Goal: Task Accomplishment & Management: Use online tool/utility

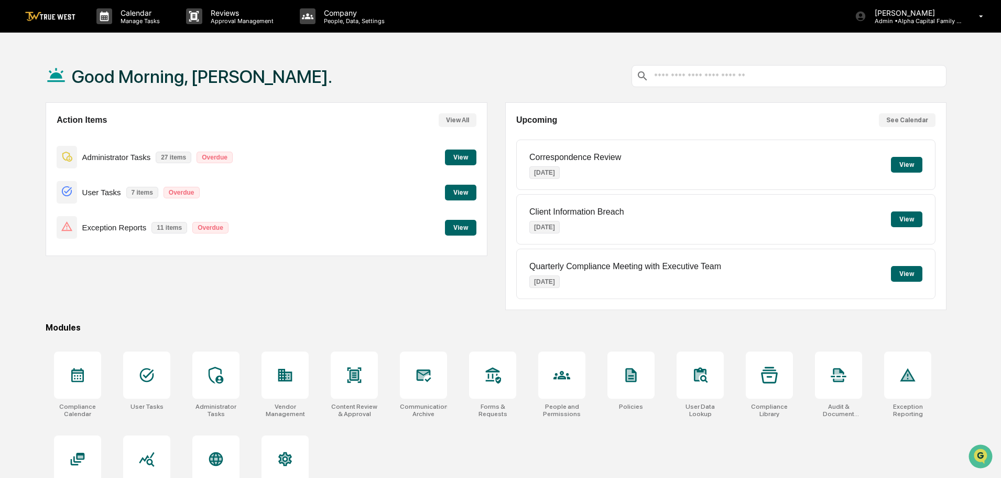
click at [460, 228] on button "View" at bounding box center [460, 228] width 31 height 16
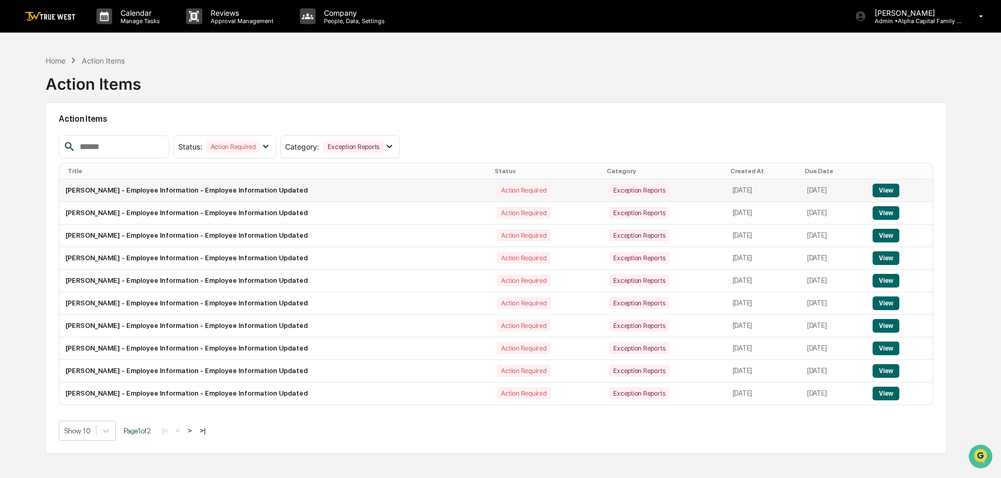
click at [888, 191] on button "View" at bounding box center [886, 191] width 27 height 14
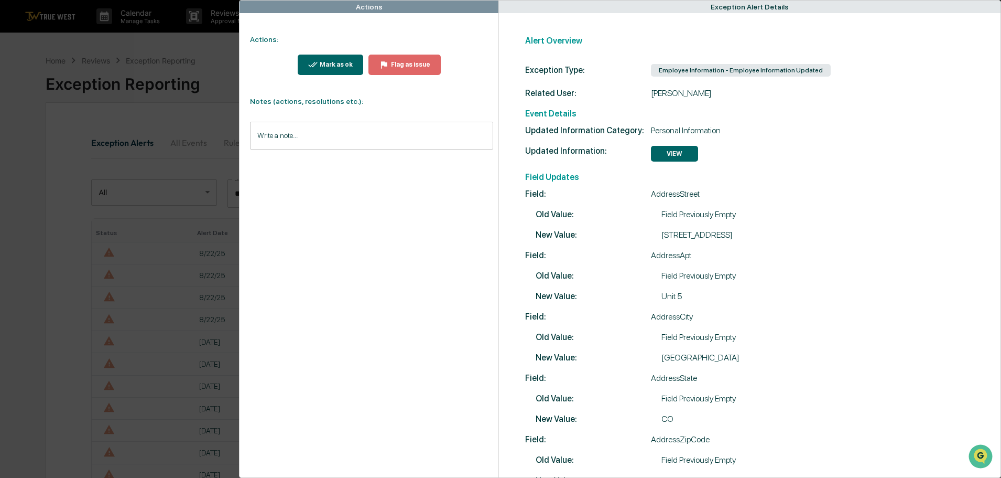
click at [126, 45] on div "Actions Actions: Mark as ok Flag as issue Notes (actions, resolutions etc.): Wr…" at bounding box center [500, 239] width 1001 height 478
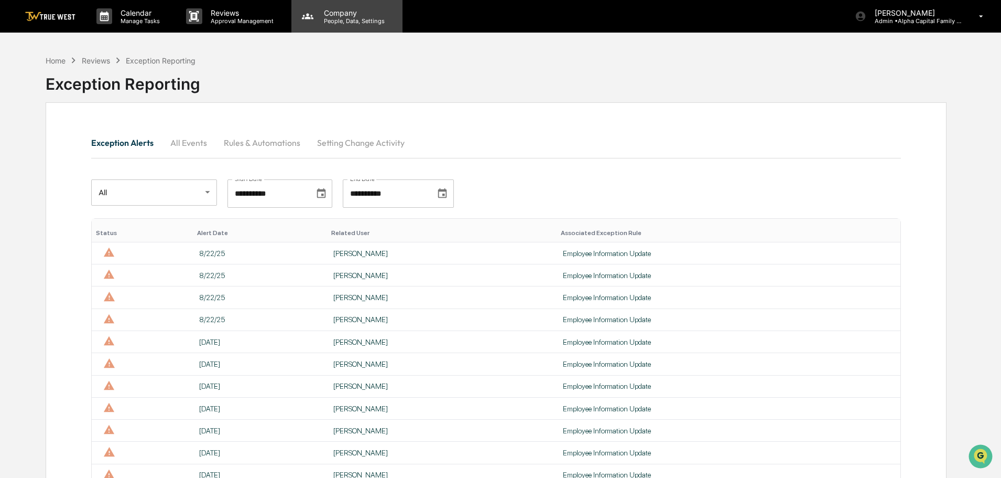
click at [338, 21] on p "People, Data, Settings" at bounding box center [353, 20] width 74 height 7
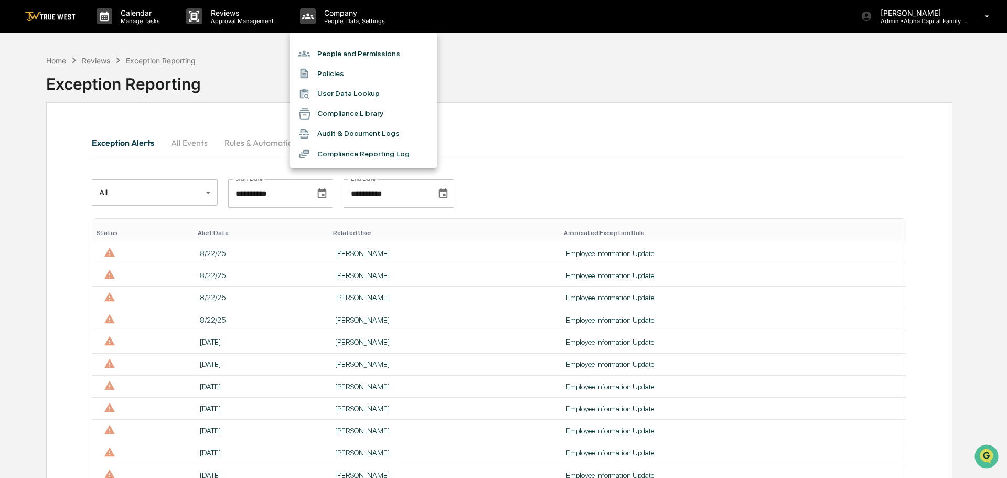
click at [337, 56] on li "People and Permissions" at bounding box center [363, 54] width 147 height 20
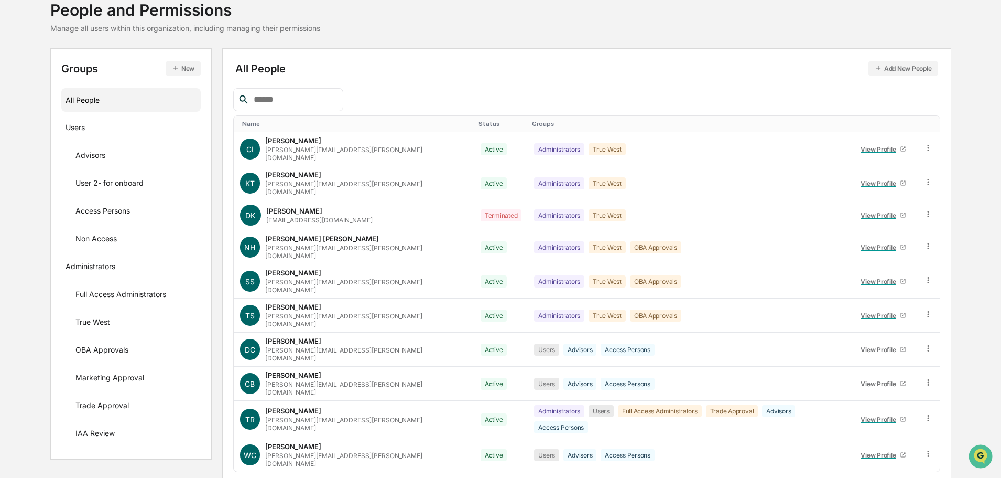
scroll to position [151, 0]
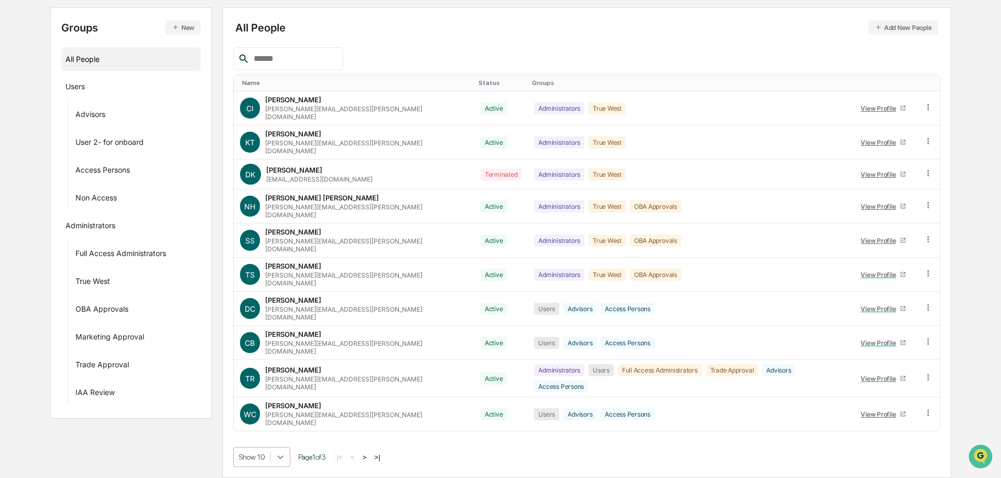
click at [285, 458] on body "Calendar Manage Tasks Reviews Approval Management Company People, Data, Setting…" at bounding box center [500, 183] width 1001 height 588
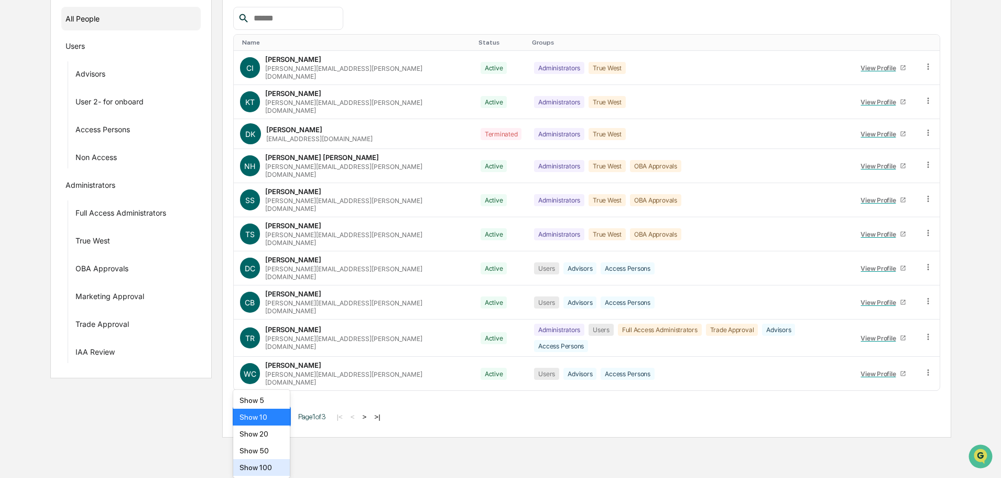
click at [249, 466] on div "Show 100" at bounding box center [261, 467] width 57 height 17
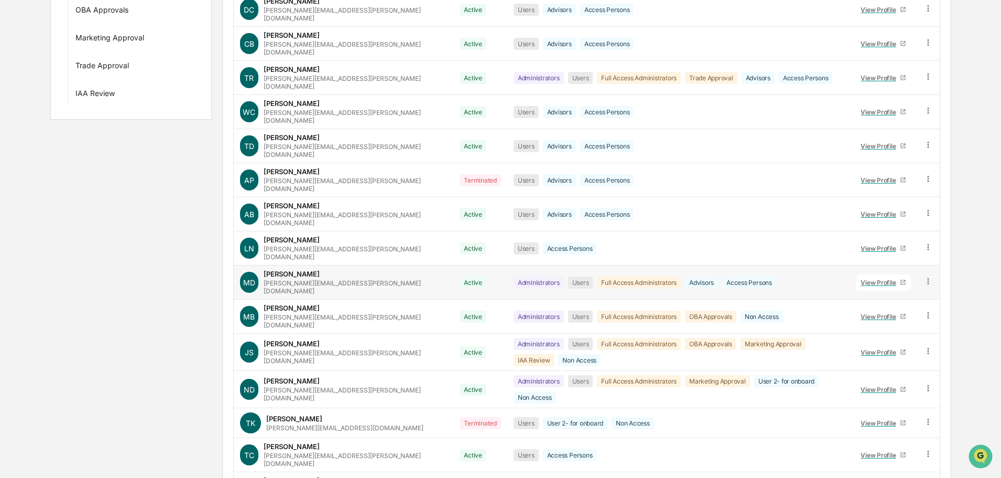
scroll to position [410, 0]
click at [135, 187] on div "Groups New All People Users Advisors User 2- for onboard Access Persons Non Acc…" at bounding box center [500, 130] width 901 height 844
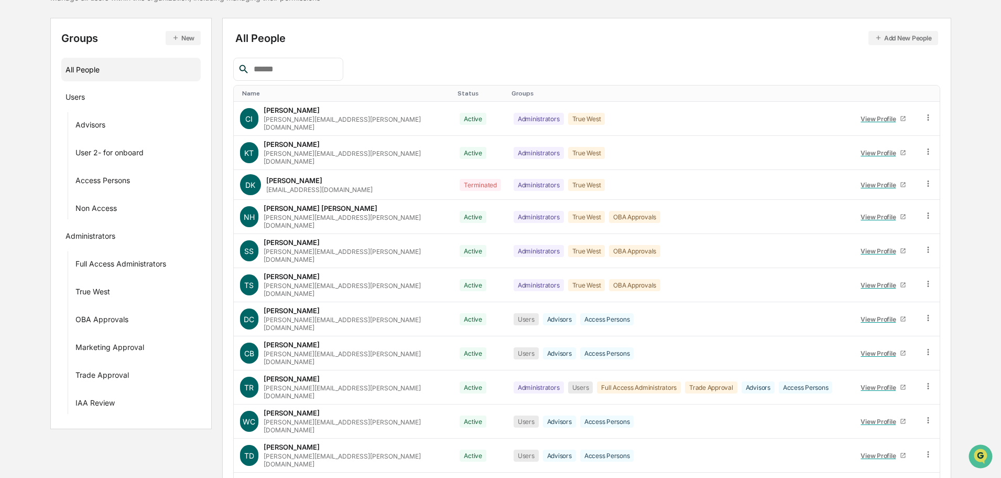
scroll to position [0, 0]
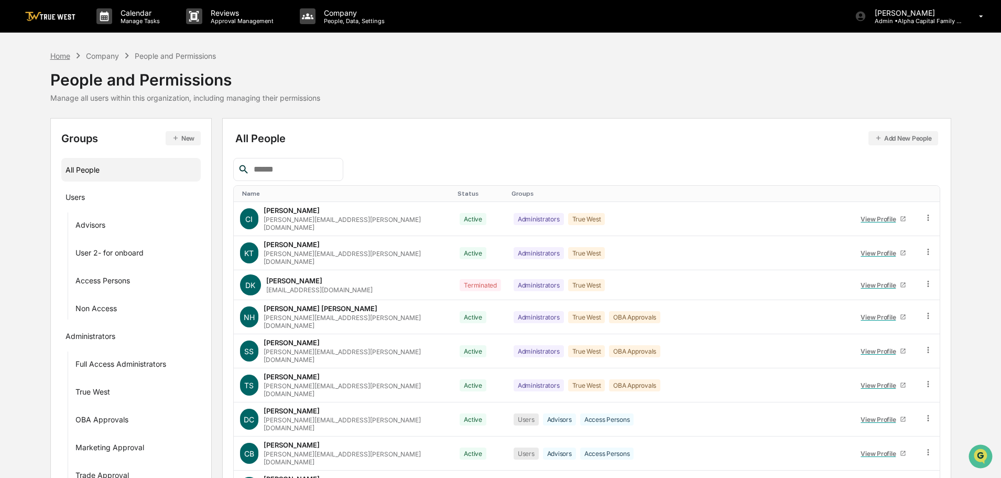
click at [55, 55] on div "Home" at bounding box center [60, 55] width 20 height 9
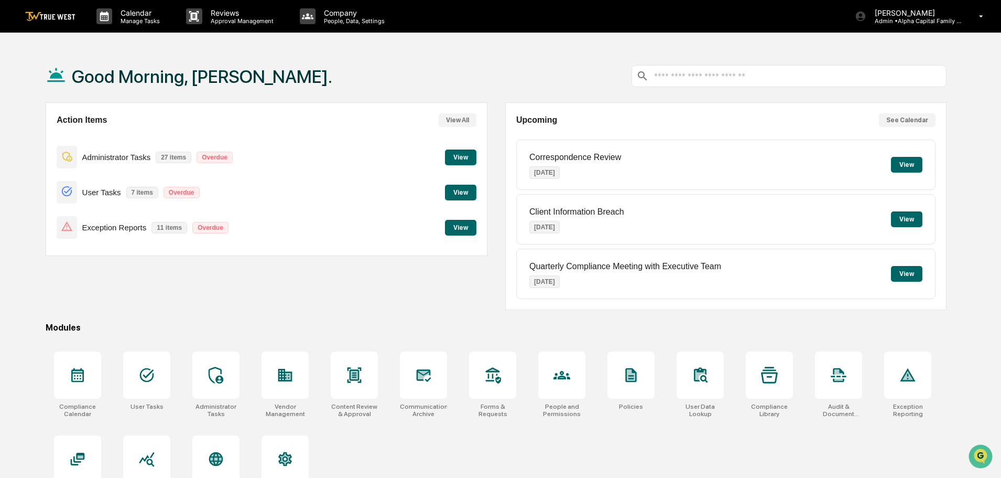
click at [461, 229] on button "View" at bounding box center [460, 228] width 31 height 16
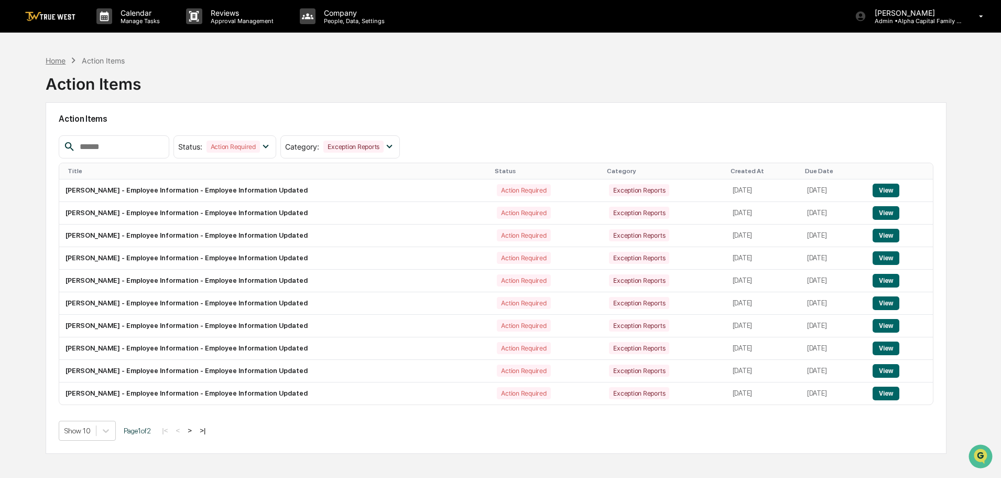
click at [54, 61] on div "Home" at bounding box center [56, 60] width 20 height 9
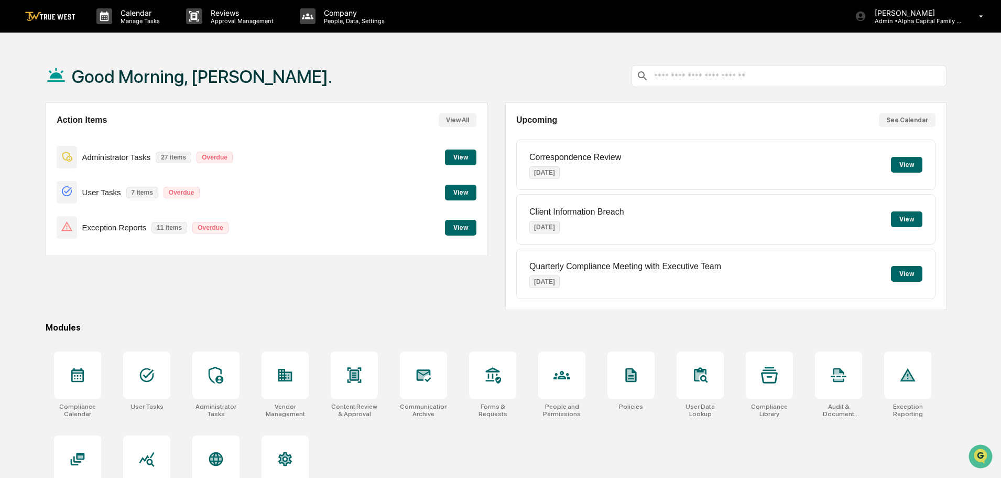
click at [457, 157] on button "View" at bounding box center [460, 157] width 31 height 16
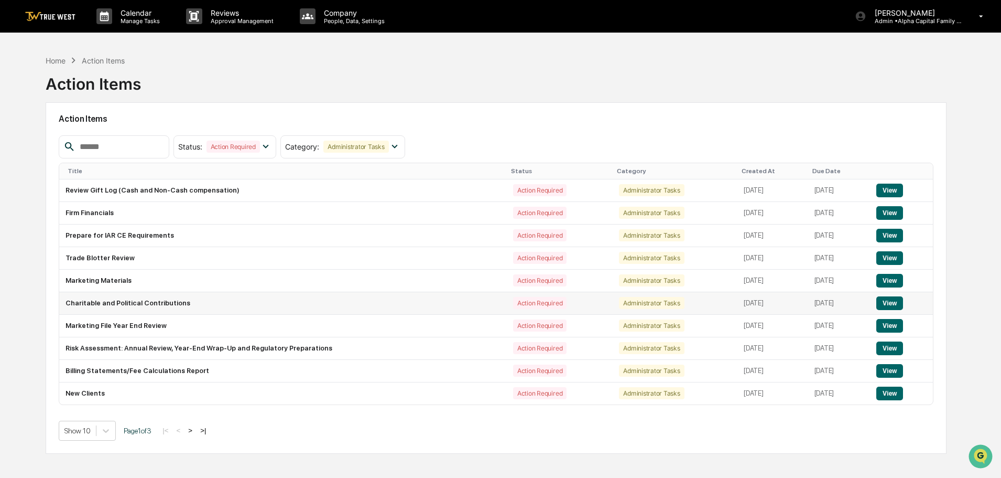
scroll to position [50, 0]
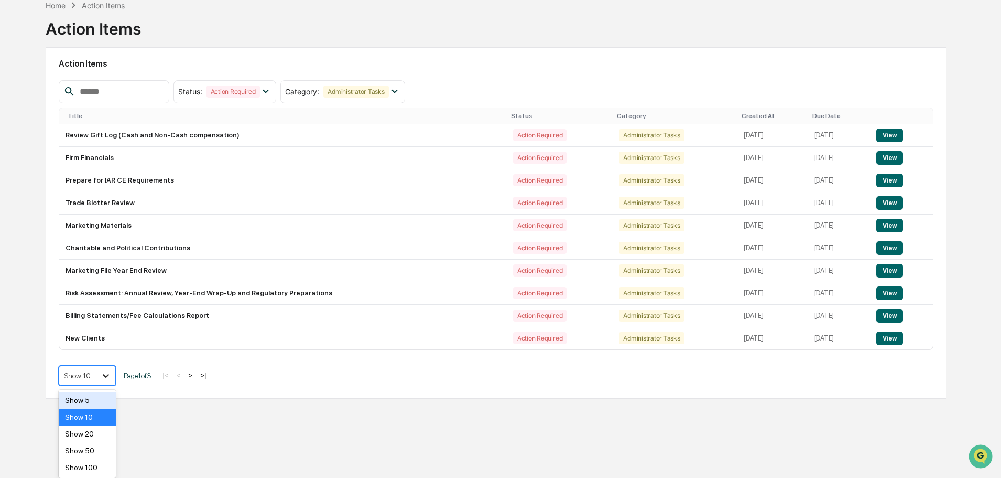
click at [107, 381] on div at bounding box center [105, 375] width 19 height 19
click at [82, 450] on div "Show 50" at bounding box center [87, 450] width 57 height 17
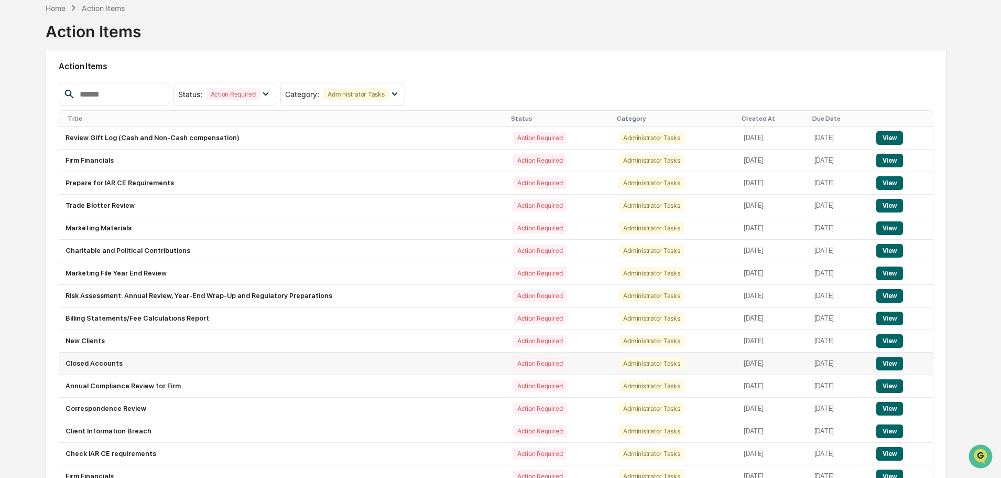
scroll to position [0, 0]
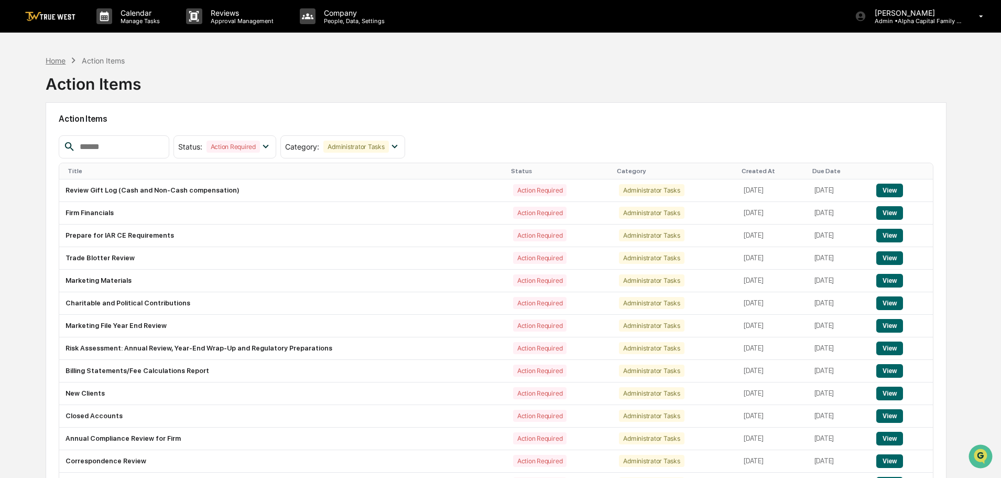
click at [55, 61] on div "Home" at bounding box center [56, 60] width 20 height 9
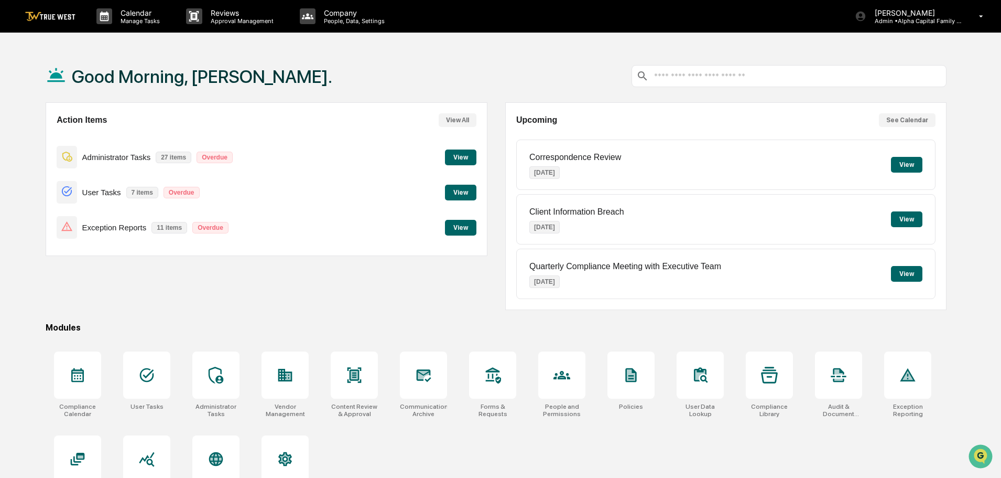
click at [460, 228] on button "View" at bounding box center [460, 228] width 31 height 16
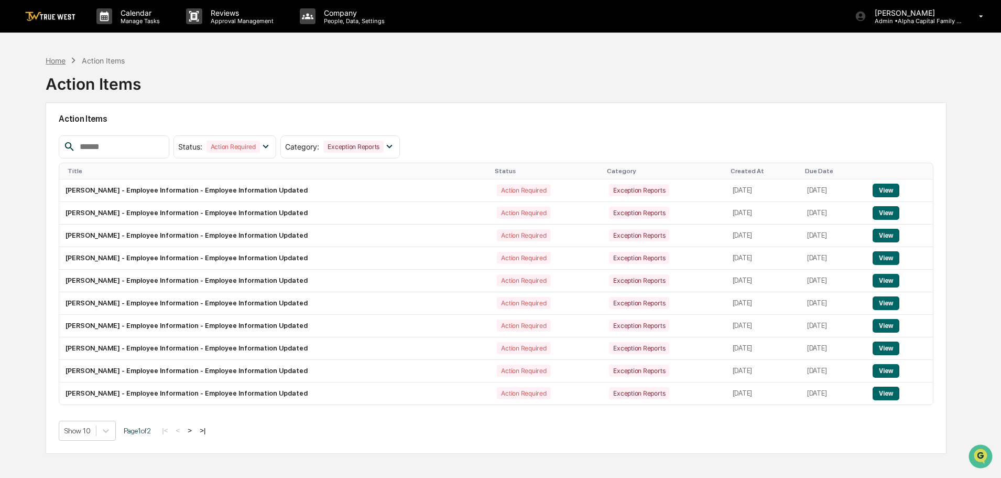
click at [49, 62] on div "Home" at bounding box center [56, 60] width 20 height 9
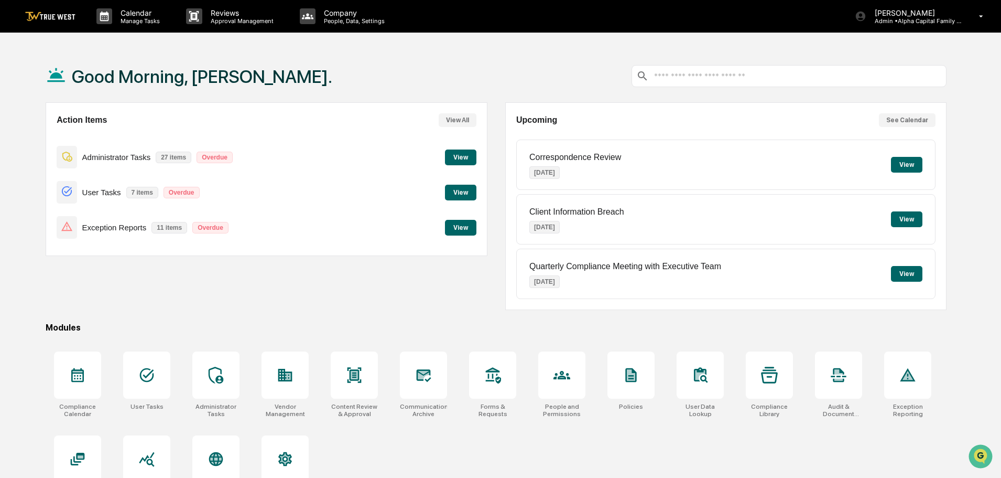
click at [463, 228] on button "View" at bounding box center [460, 228] width 31 height 16
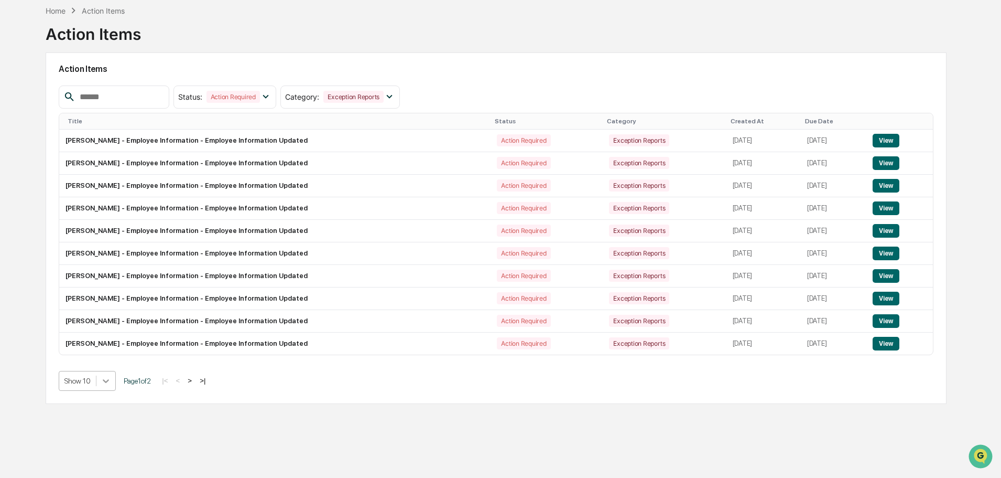
click at [105, 380] on icon at bounding box center [106, 380] width 10 height 10
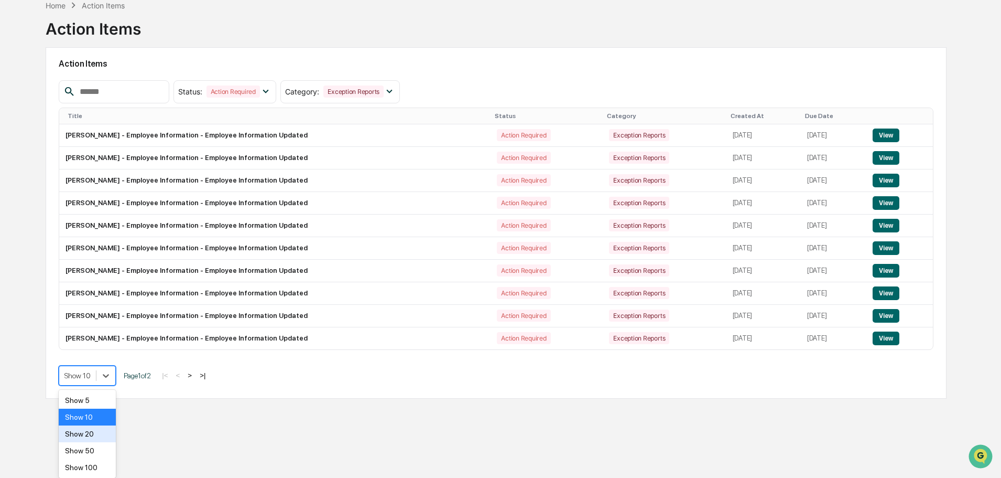
click at [90, 432] on div "Show 20" at bounding box center [87, 433] width 57 height 17
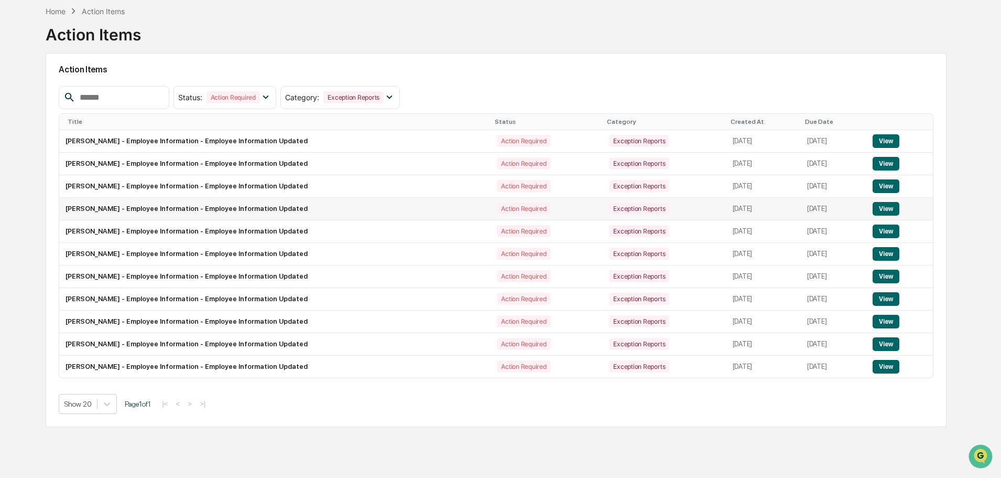
scroll to position [50, 0]
click at [885, 273] on button "View" at bounding box center [886, 276] width 27 height 14
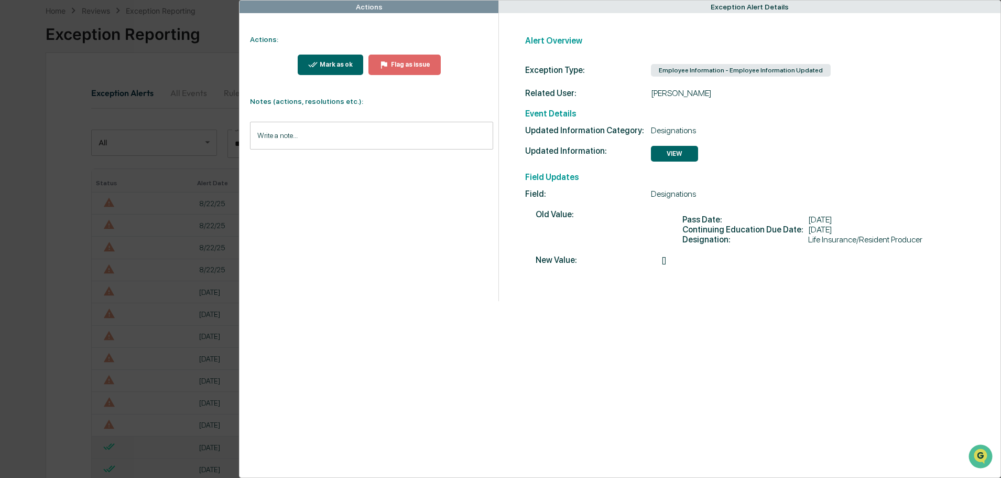
click at [208, 24] on div "Actions Actions: Mark as ok Flag as issue Notes (actions, resolutions etc.): Wr…" at bounding box center [500, 239] width 1001 height 478
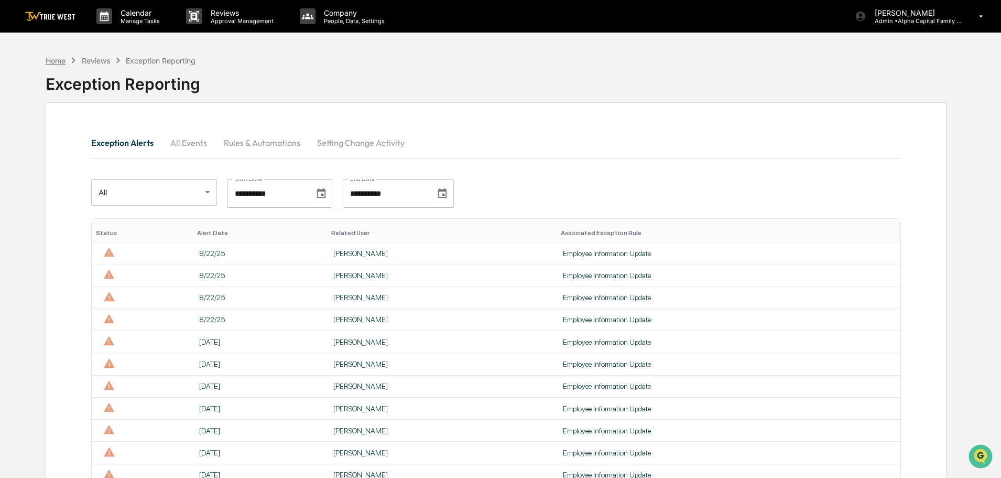
click at [52, 60] on div "Home" at bounding box center [56, 60] width 20 height 9
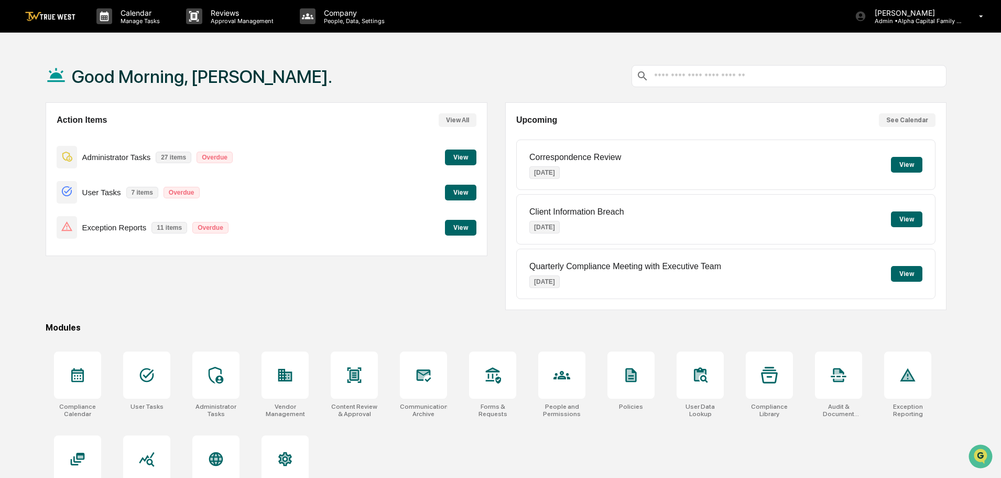
click at [453, 153] on button "View" at bounding box center [460, 157] width 31 height 16
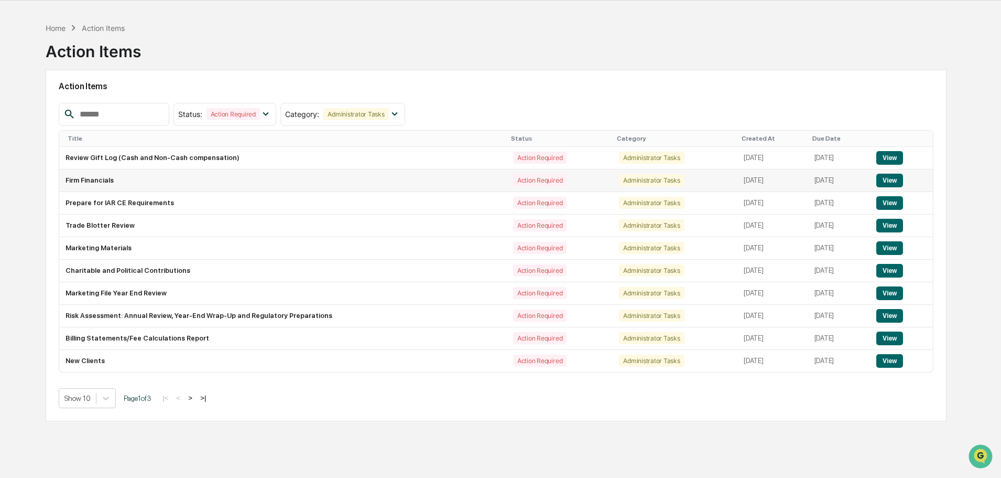
scroll to position [50, 0]
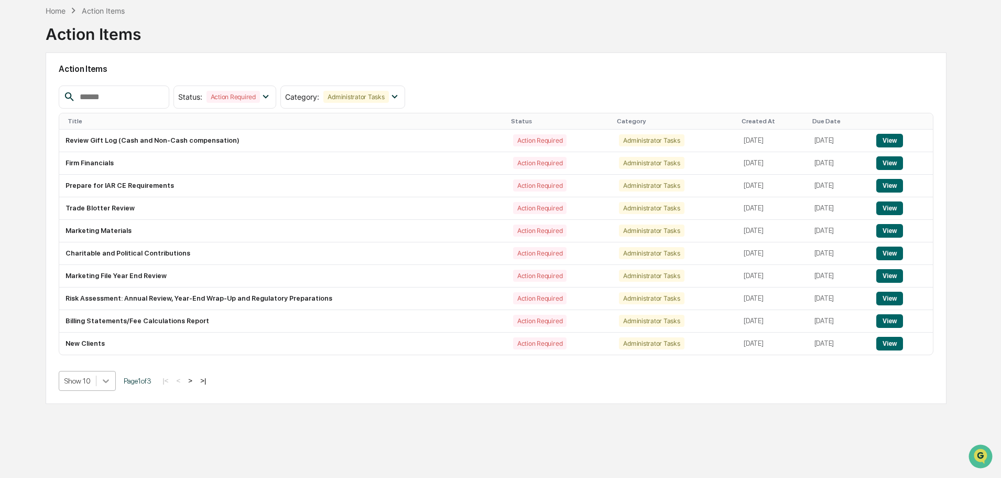
click at [105, 381] on div at bounding box center [105, 380] width 19 height 19
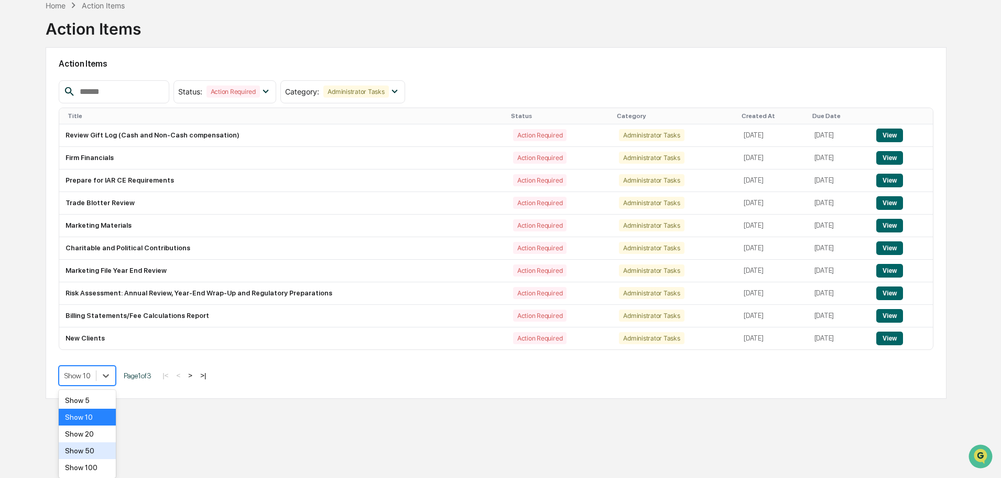
click at [81, 448] on div "Show 50" at bounding box center [87, 450] width 57 height 17
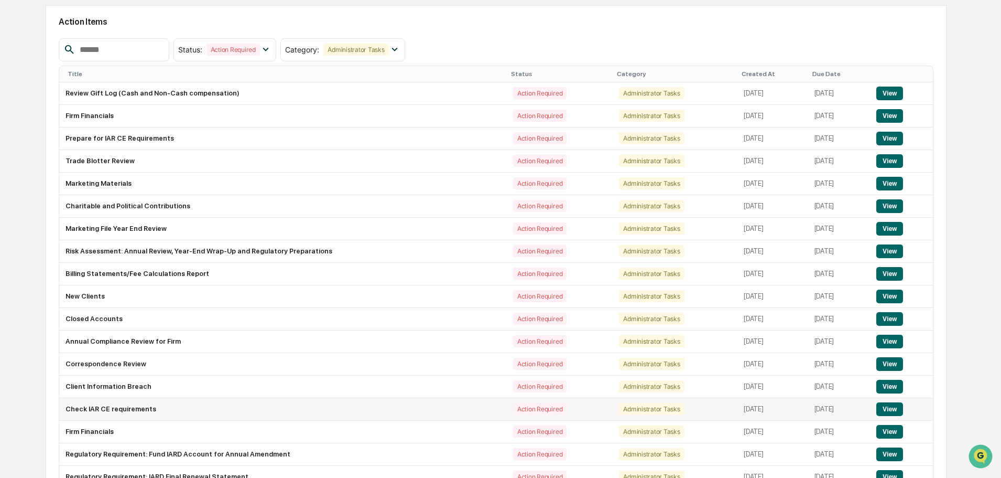
scroll to position [45, 0]
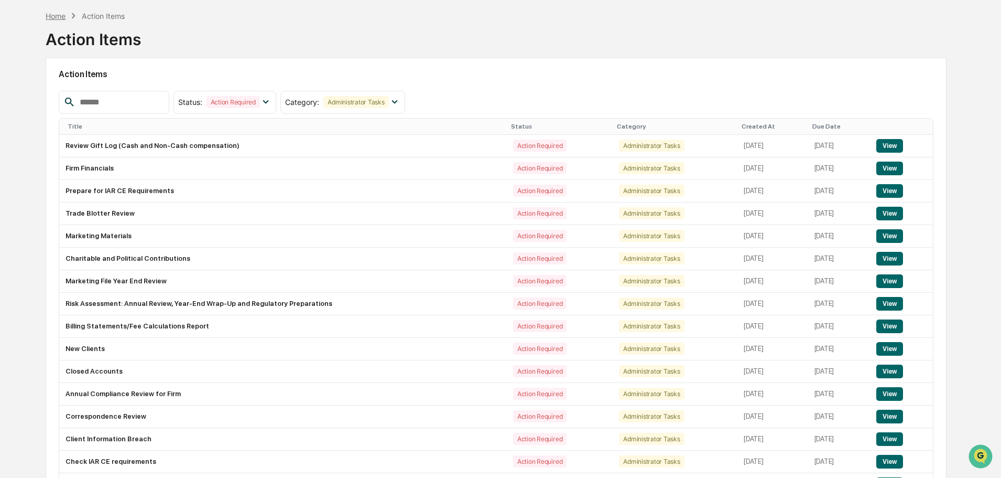
click at [55, 14] on div "Home" at bounding box center [56, 16] width 20 height 9
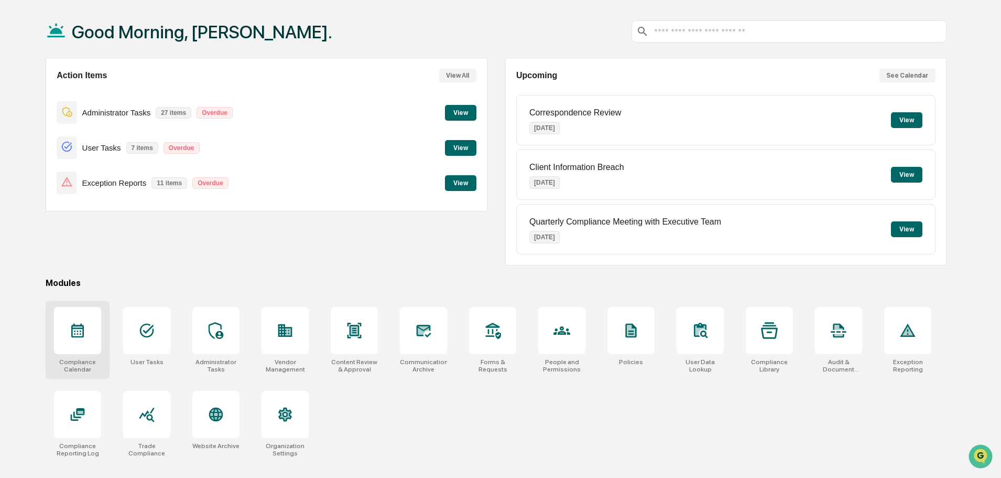
click at [73, 329] on icon at bounding box center [77, 331] width 13 height 14
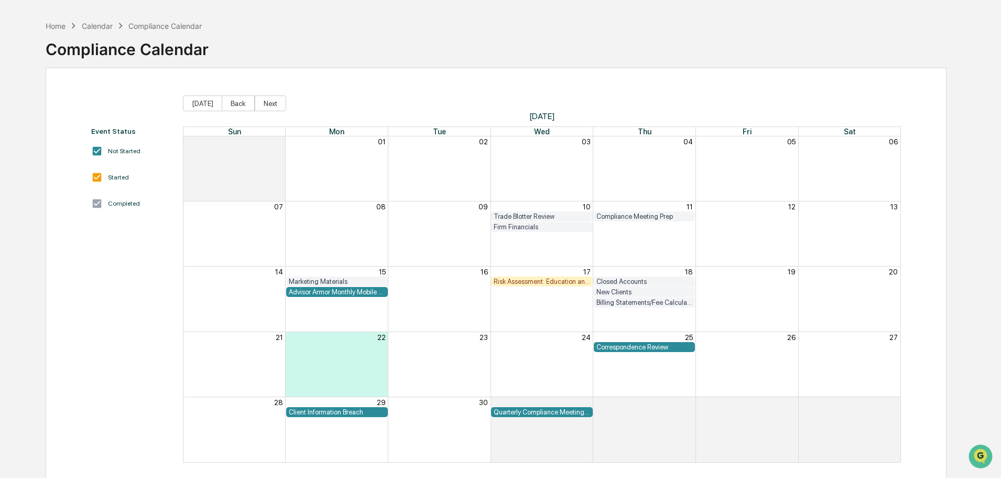
scroll to position [50, 0]
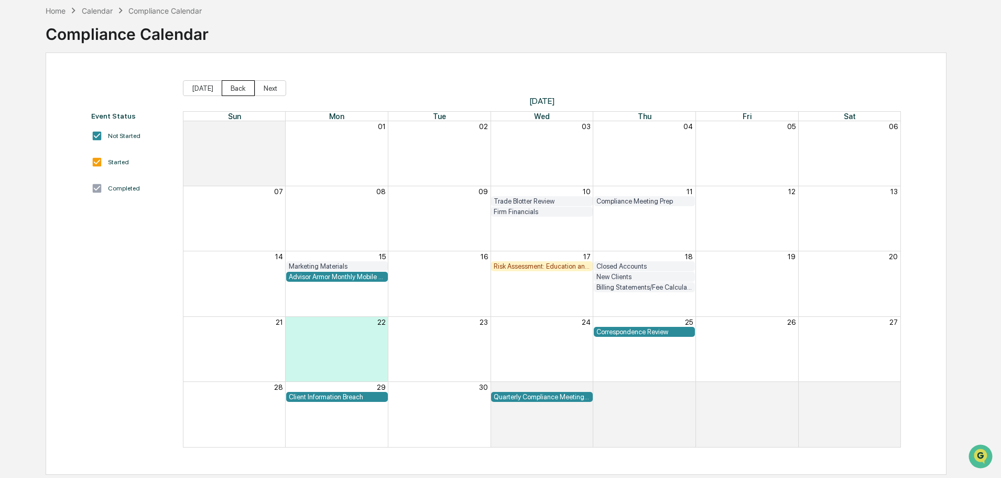
click at [236, 89] on button "Back" at bounding box center [238, 88] width 33 height 16
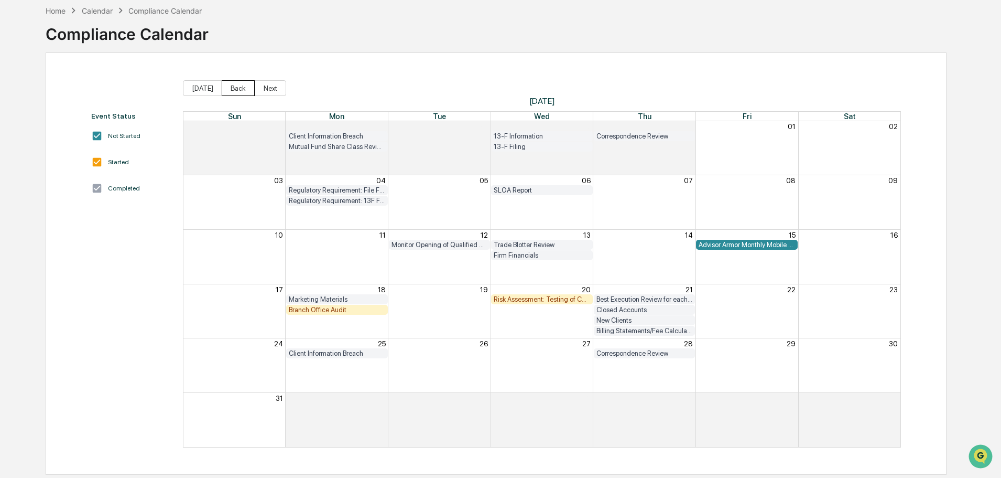
click at [236, 89] on button "Back" at bounding box center [238, 88] width 33 height 16
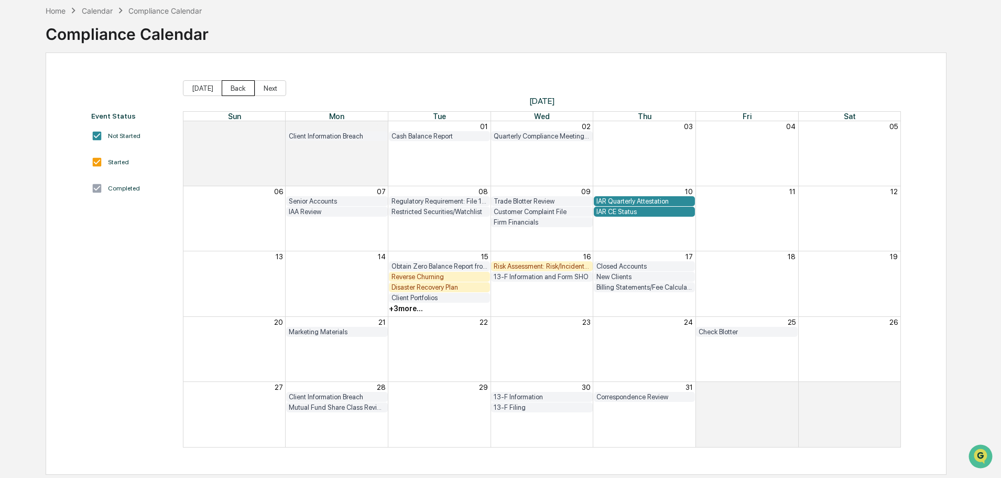
click at [236, 89] on button "Back" at bounding box center [238, 88] width 33 height 16
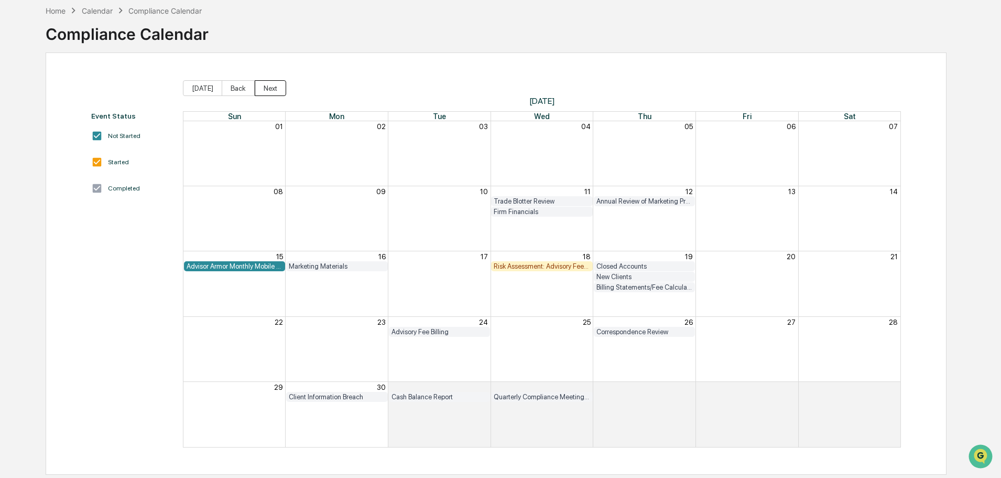
click at [270, 90] on button "Next" at bounding box center [270, 88] width 31 height 16
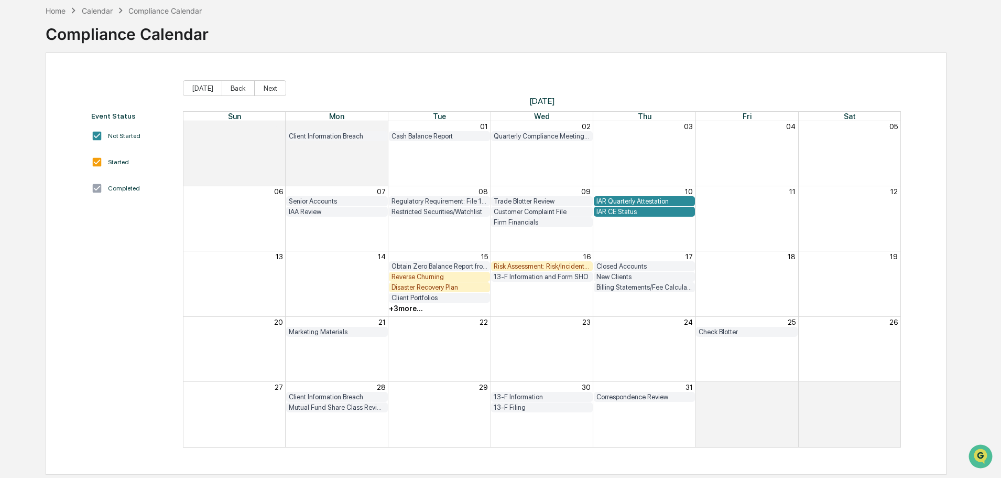
click at [410, 309] on div "+ 3 more..." at bounding box center [406, 308] width 34 height 8
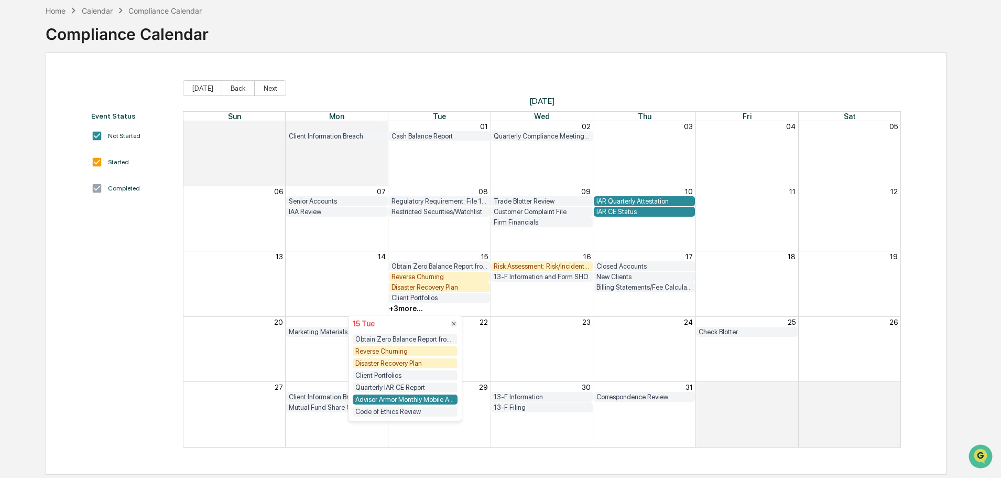
click at [389, 363] on div "Disaster Recovery Plan" at bounding box center [405, 363] width 105 height 10
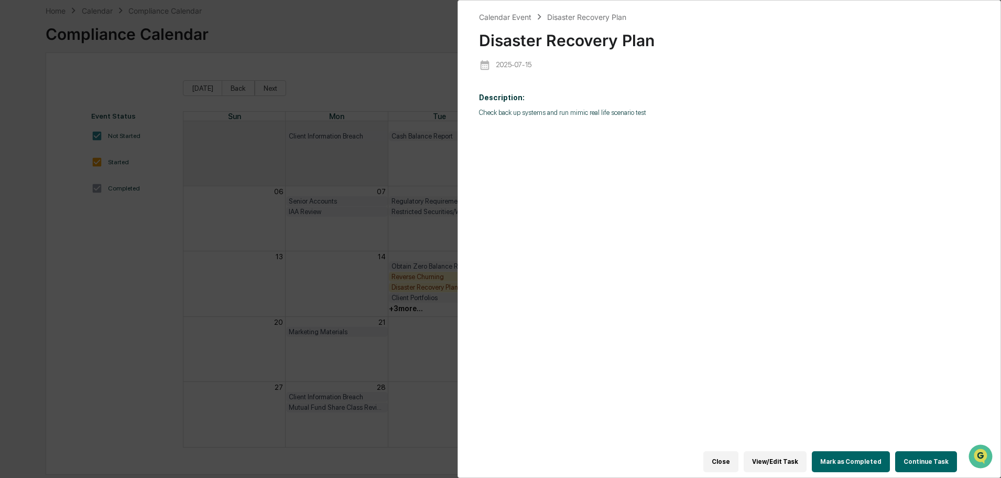
click at [920, 454] on button "Continue Task" at bounding box center [927, 461] width 62 height 21
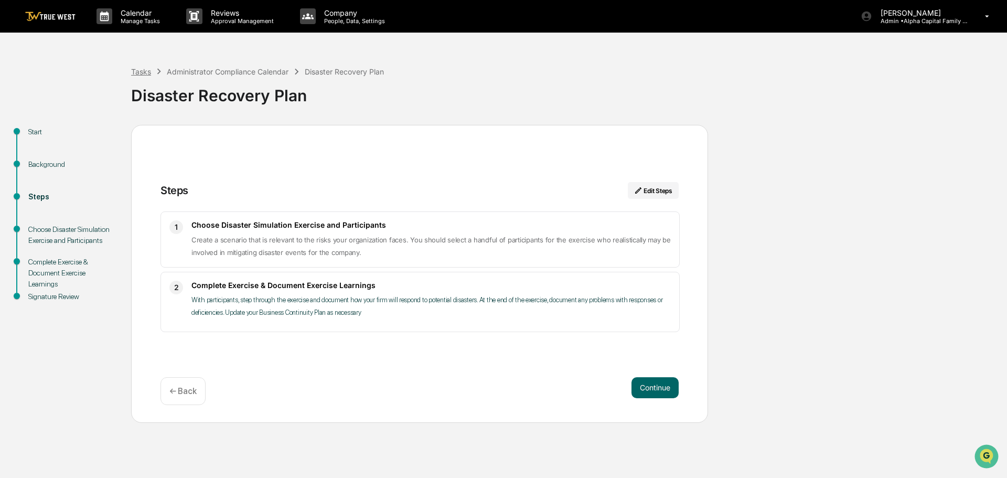
click at [140, 73] on div "Tasks" at bounding box center [141, 71] width 20 height 9
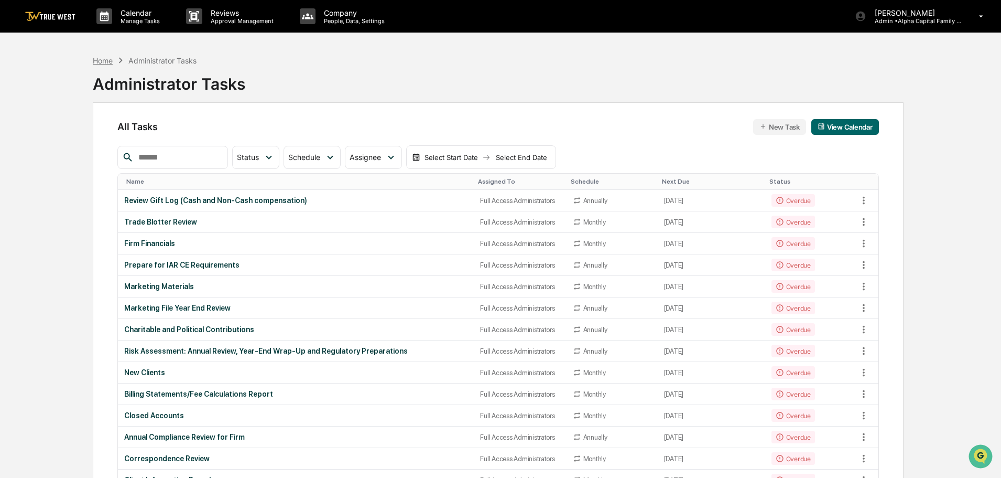
click at [106, 59] on div "Home" at bounding box center [103, 60] width 20 height 9
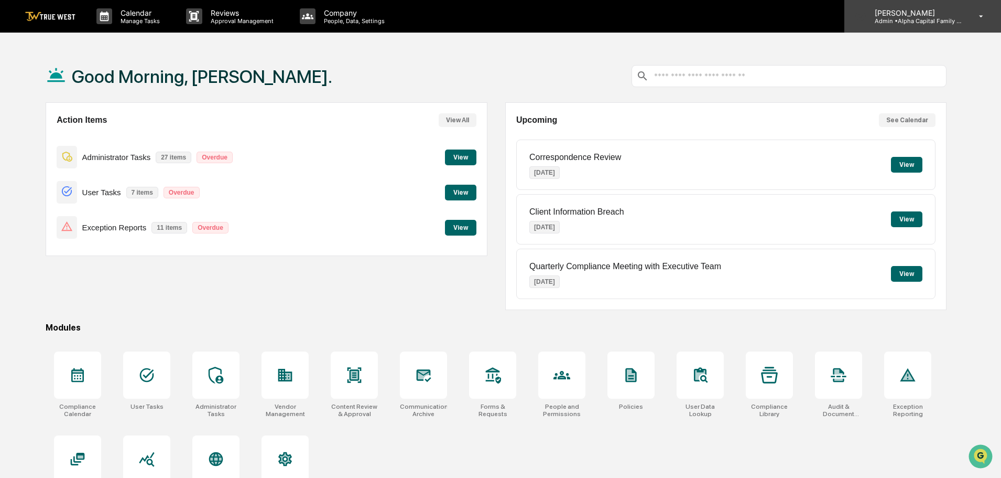
click at [906, 19] on p "Admin • Alpha Capital Family Office" at bounding box center [916, 20] width 98 height 7
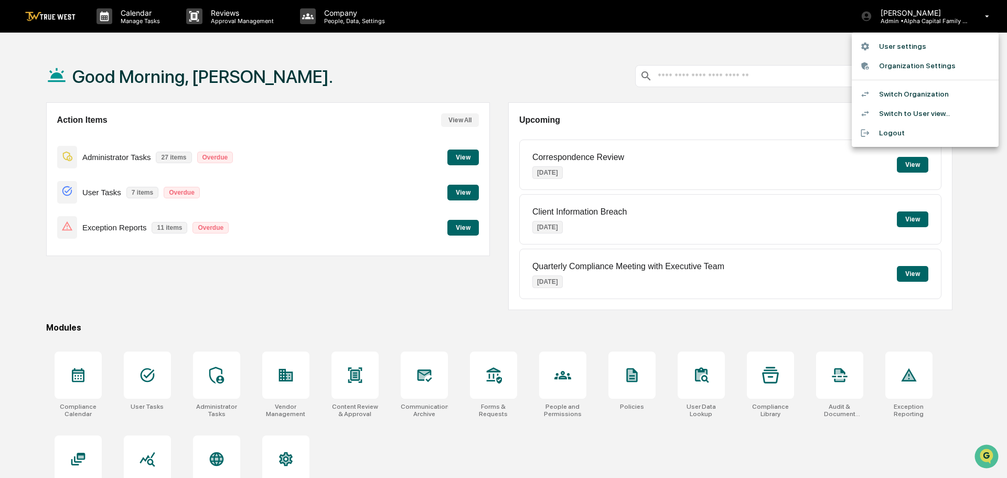
click at [454, 226] on div at bounding box center [503, 239] width 1007 height 478
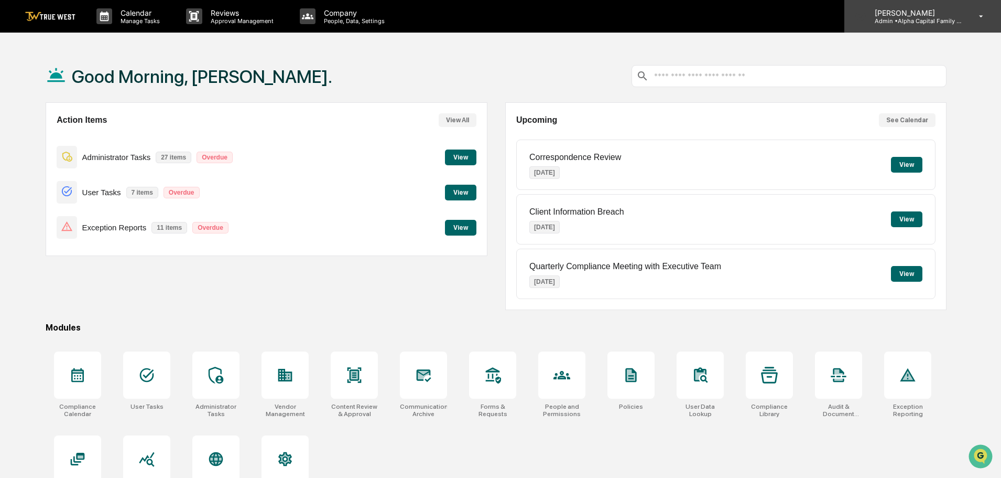
click at [909, 21] on p "Admin • Alpha Capital Family Office" at bounding box center [916, 20] width 98 height 7
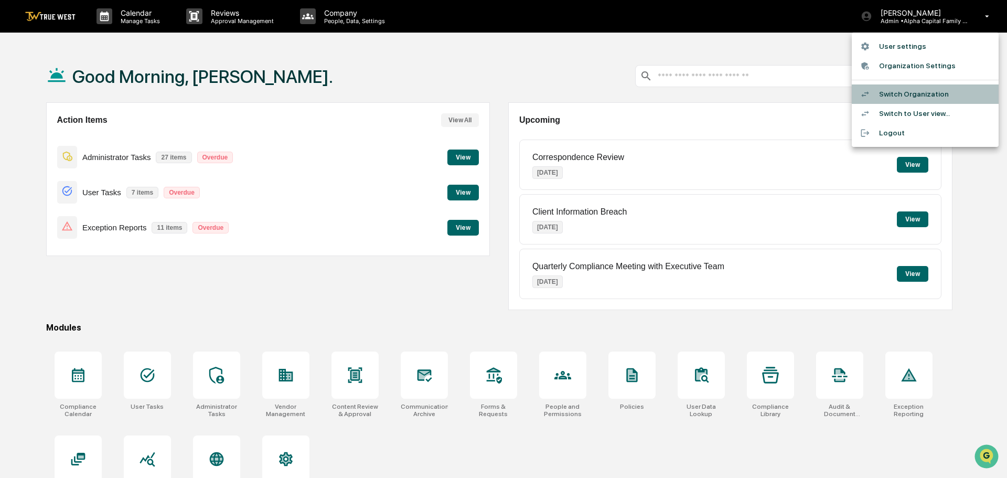
click at [896, 96] on li "Switch Organization" at bounding box center [925, 93] width 147 height 19
